Goal: Check status

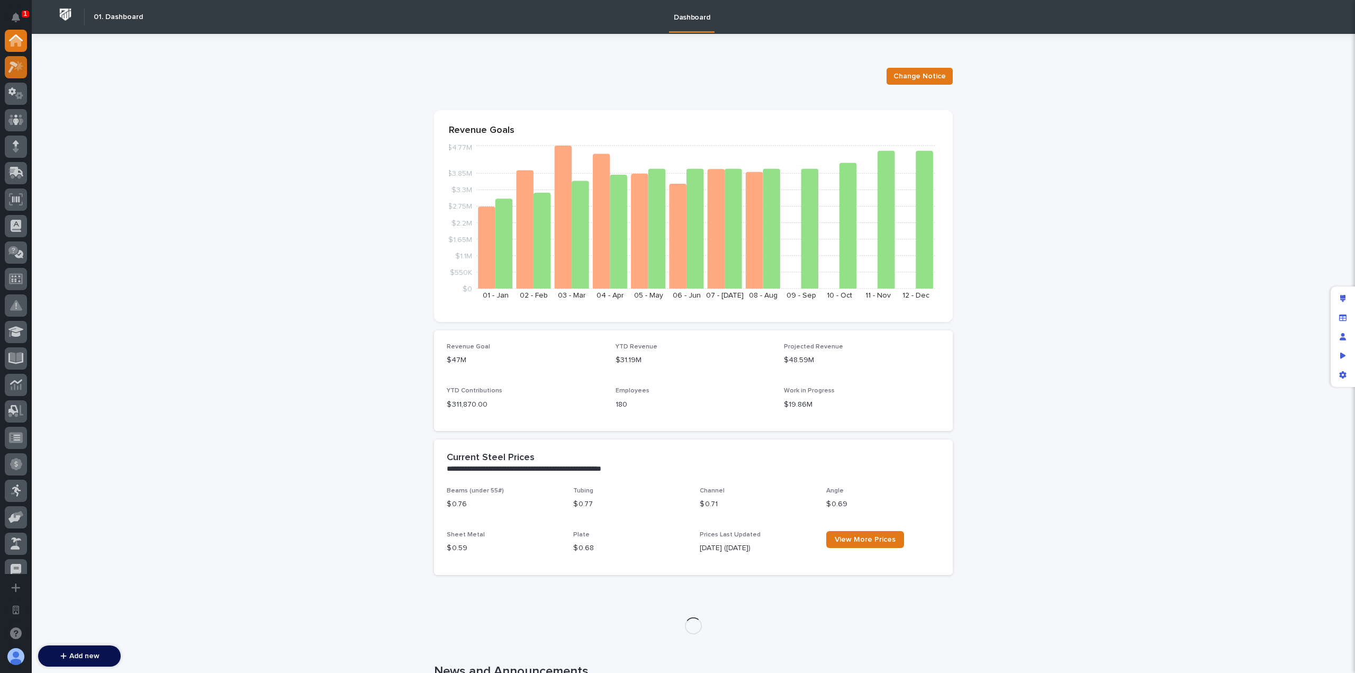
click at [22, 73] on div at bounding box center [16, 67] width 22 height 22
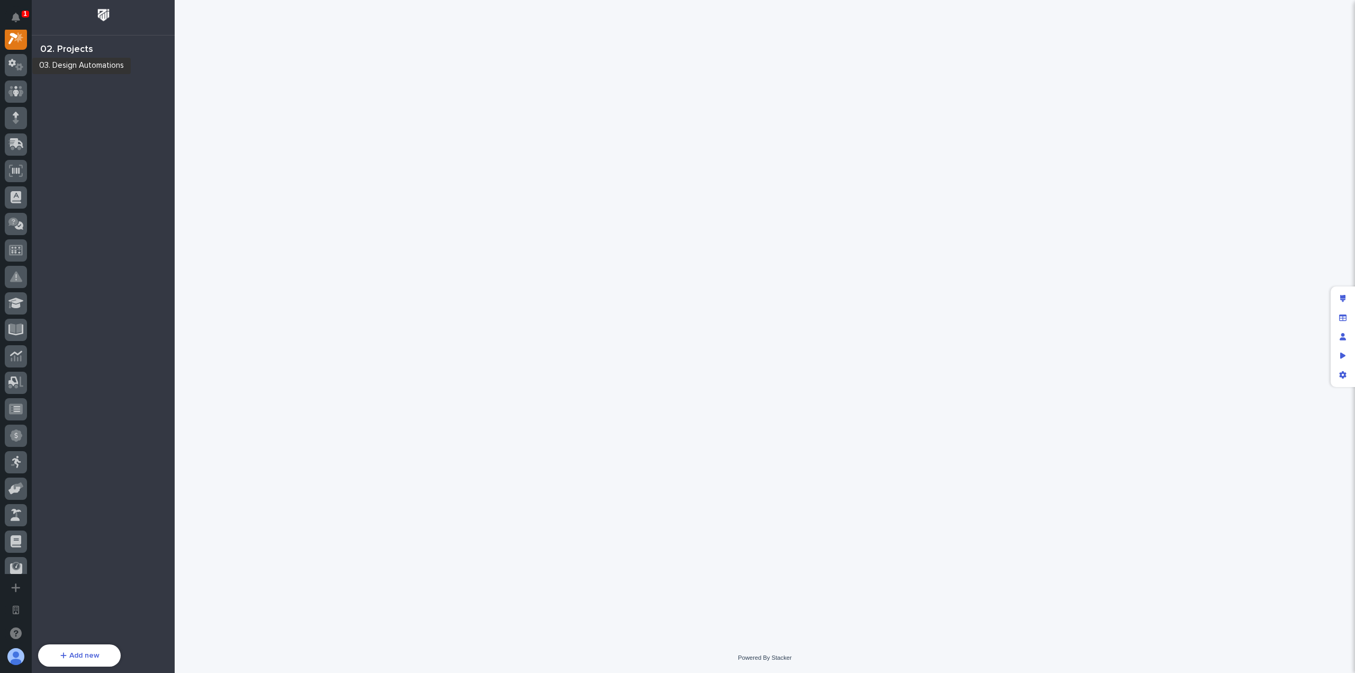
scroll to position [26, 0]
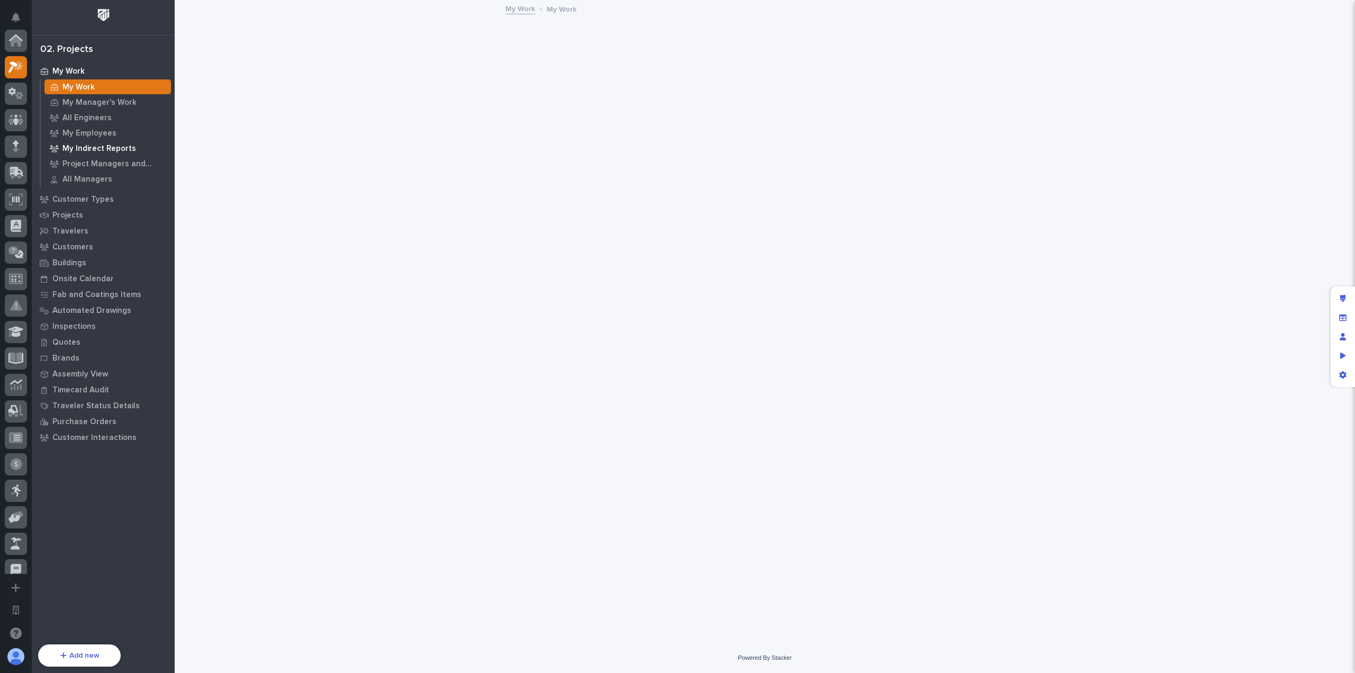
scroll to position [26, 0]
click at [79, 227] on p "Travelers" at bounding box center [70, 232] width 36 height 10
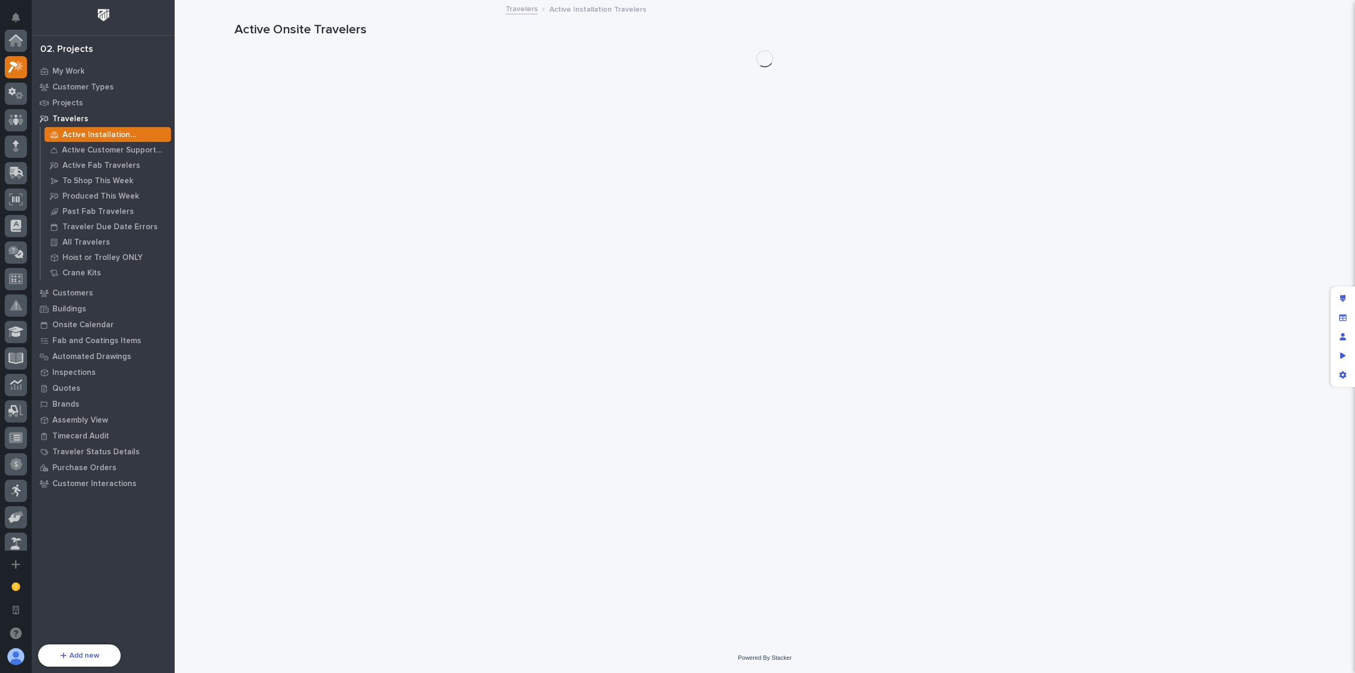
scroll to position [26, 0]
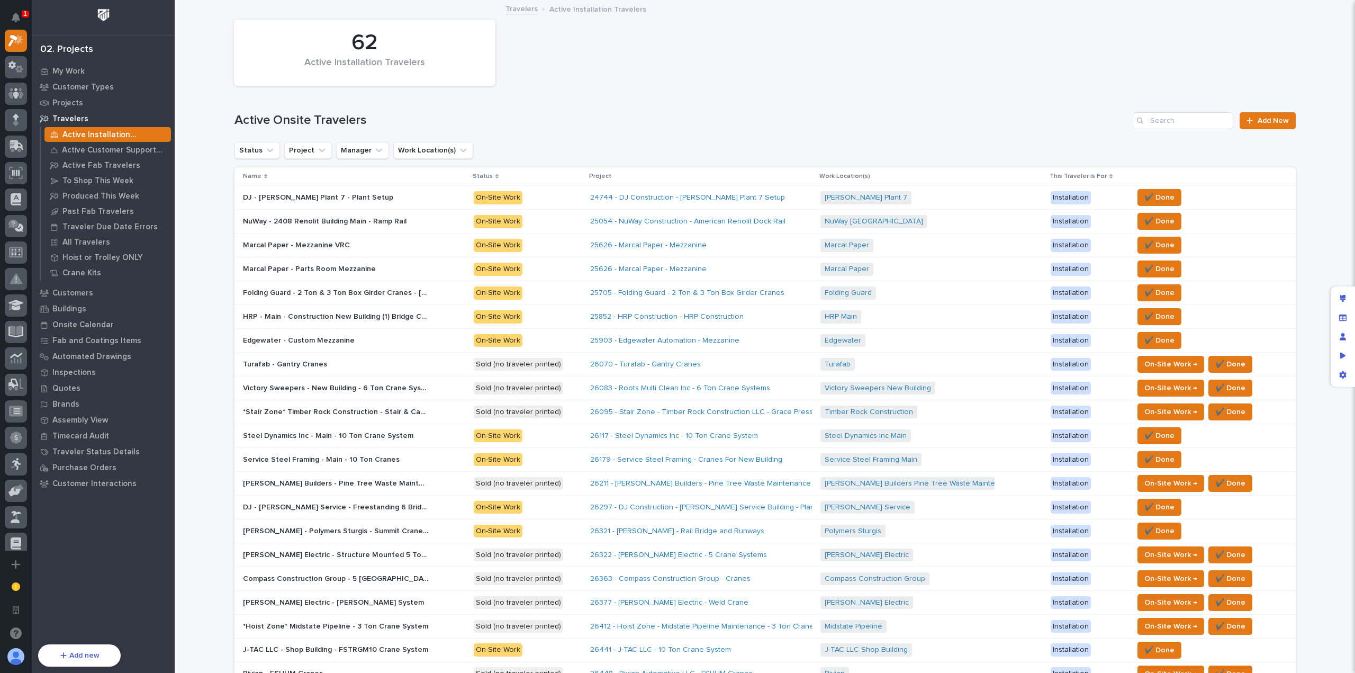
click at [379, 200] on p at bounding box center [335, 197] width 185 height 9
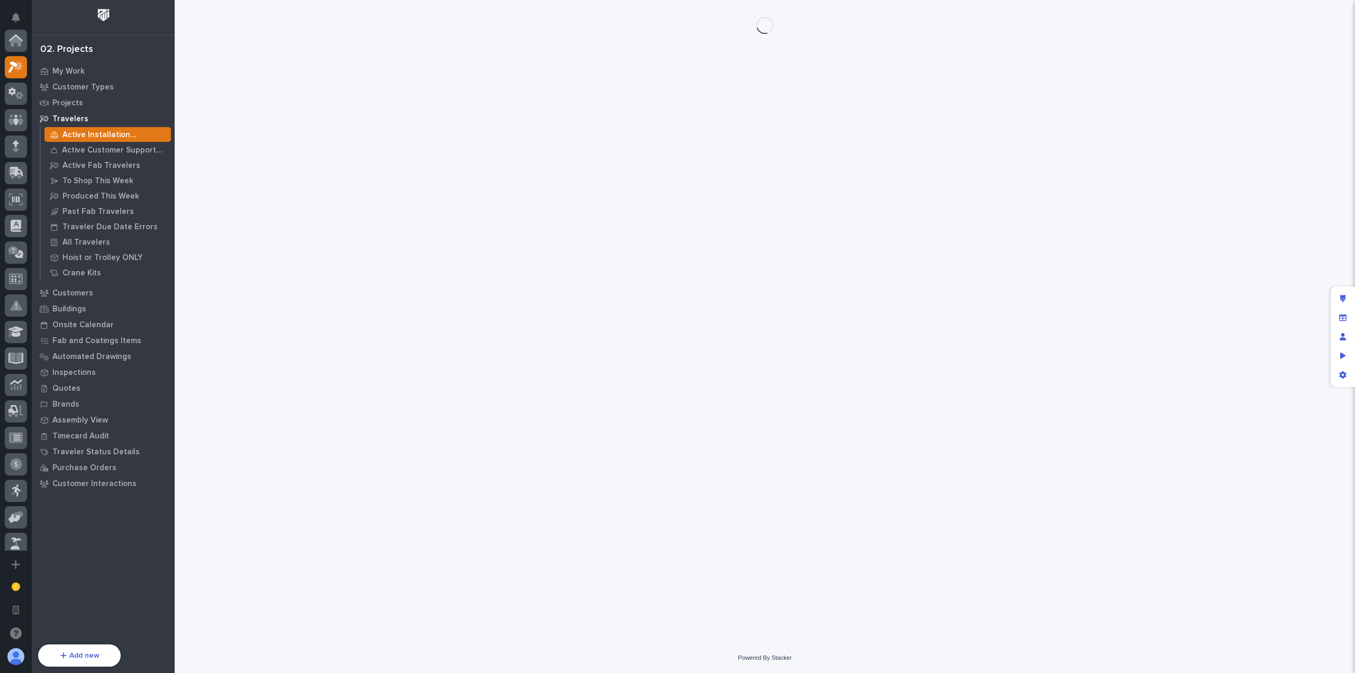
scroll to position [26, 0]
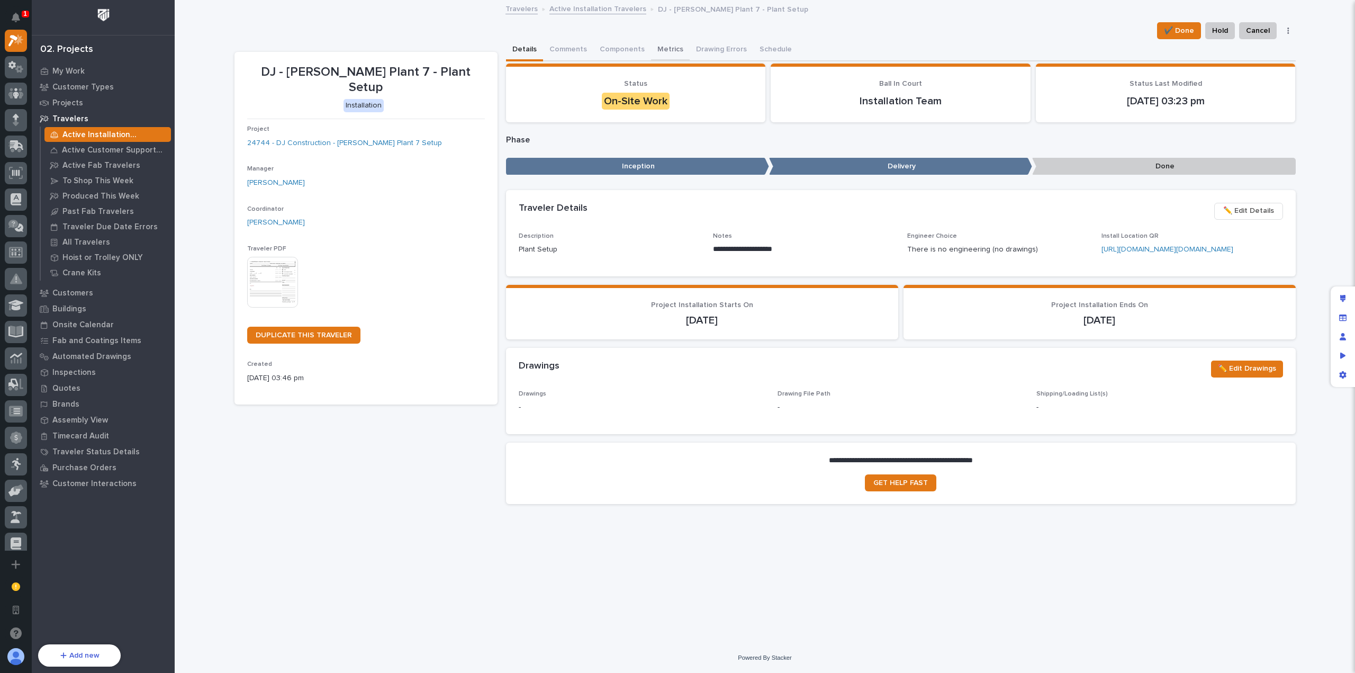
click at [667, 50] on button "Metrics" at bounding box center [670, 50] width 39 height 22
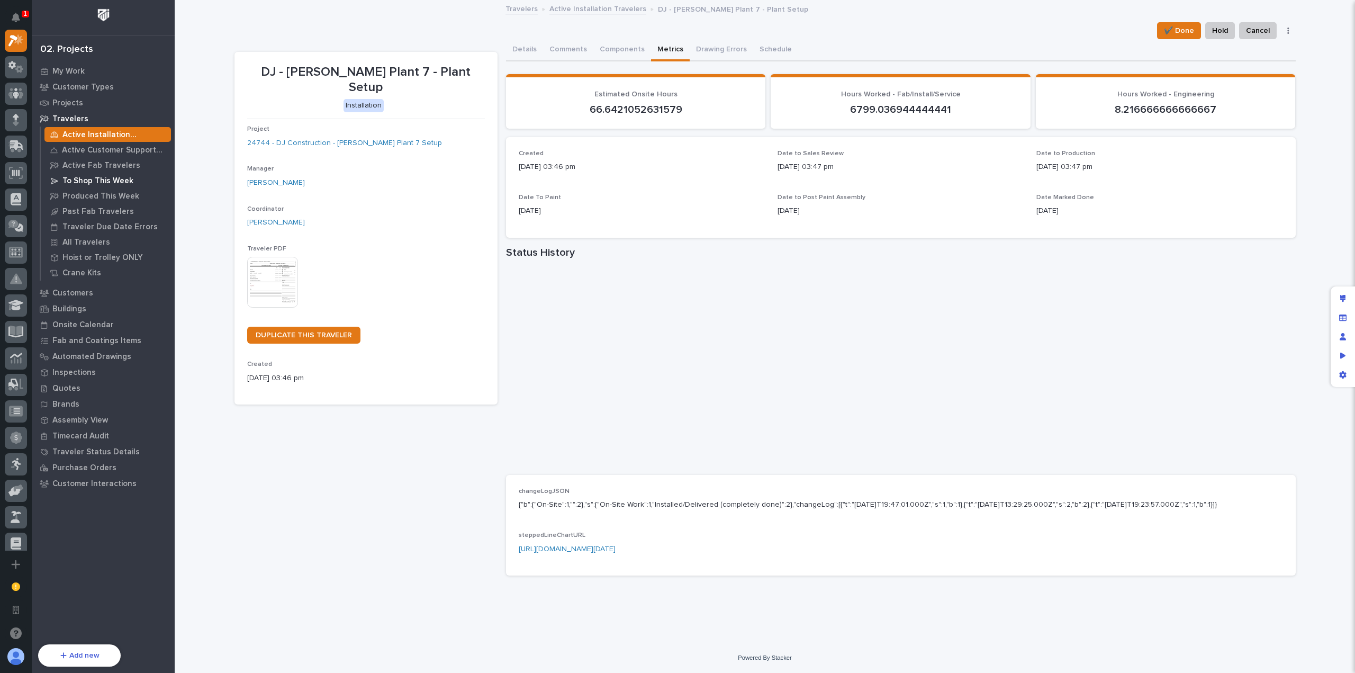
click at [114, 182] on p "To Shop This Week" at bounding box center [97, 181] width 71 height 10
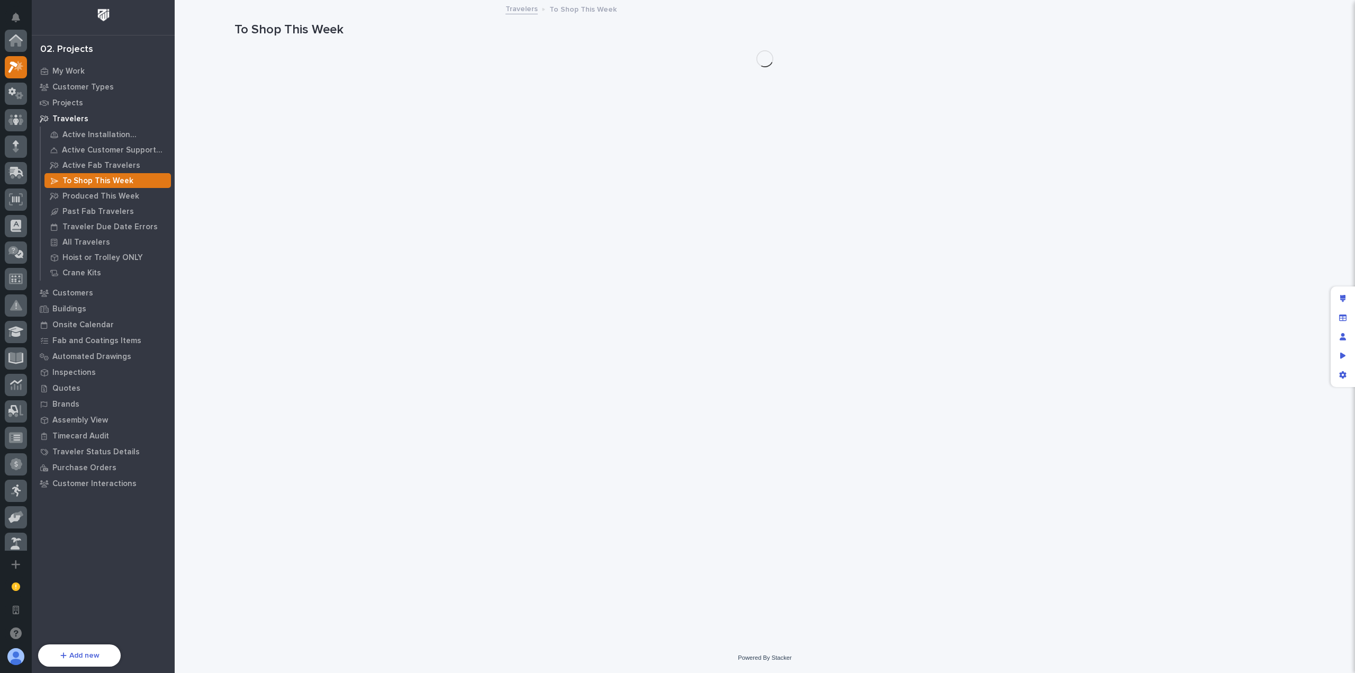
scroll to position [26, 0]
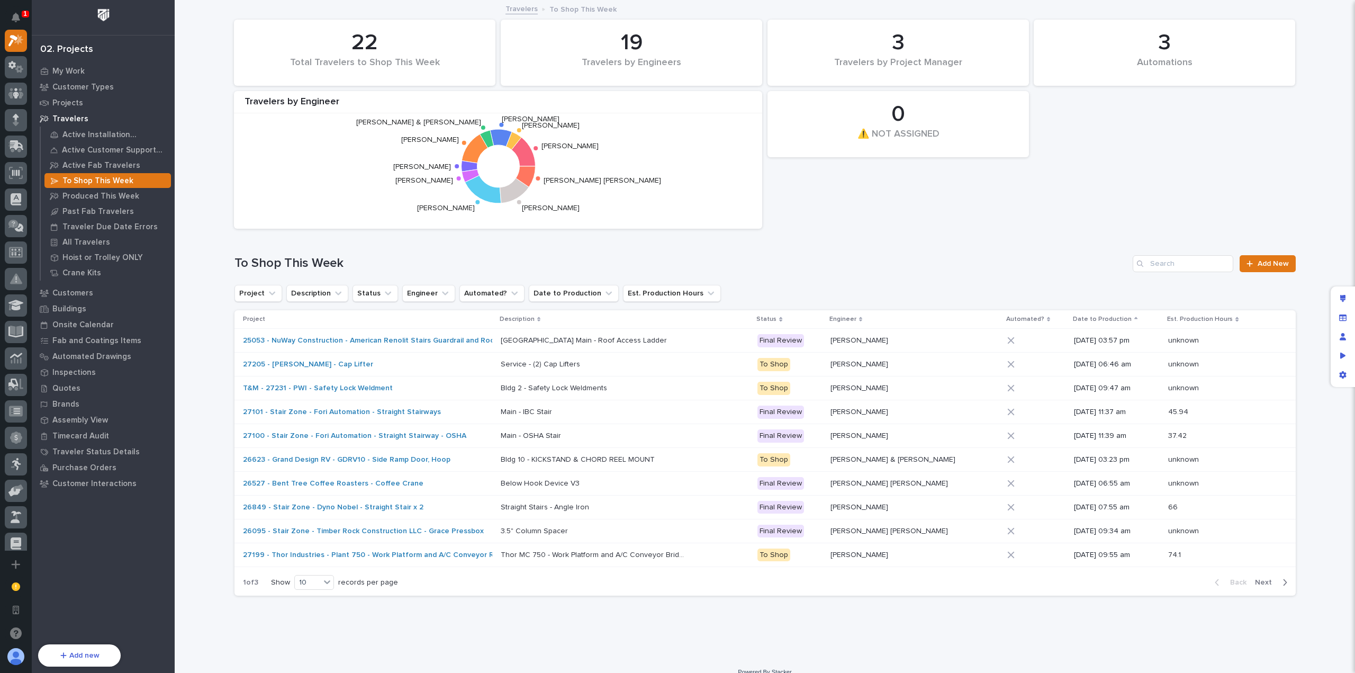
click at [570, 343] on p "2408 Renolit Building Main - Roof Access Ladder" at bounding box center [585, 339] width 168 height 11
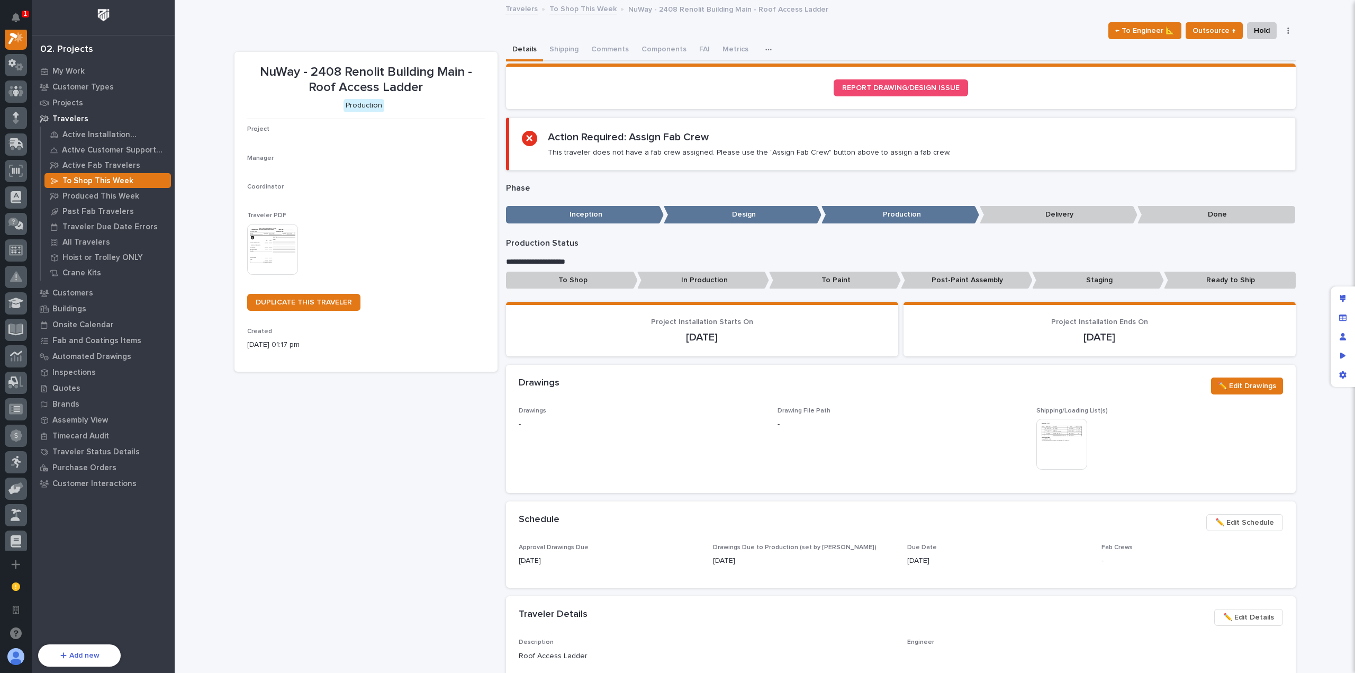
scroll to position [26, 0]
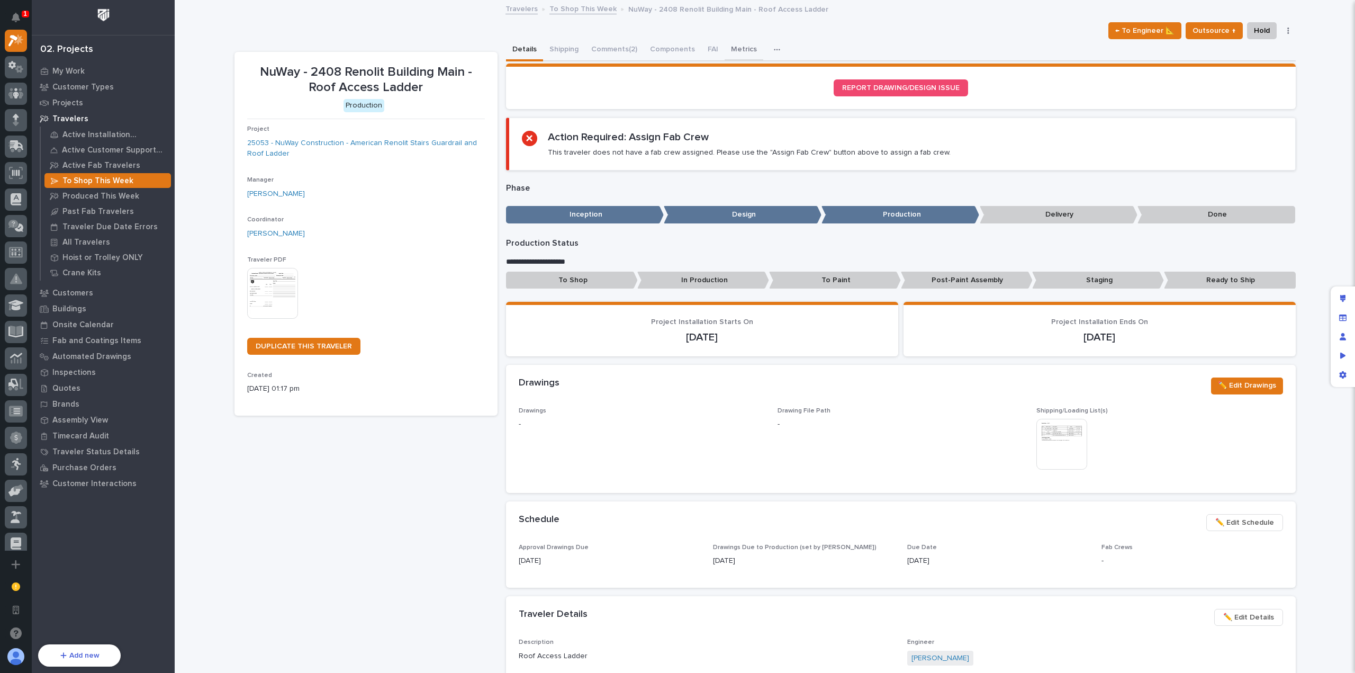
click at [739, 45] on button "Metrics" at bounding box center [744, 50] width 39 height 22
